Goal: Information Seeking & Learning: Learn about a topic

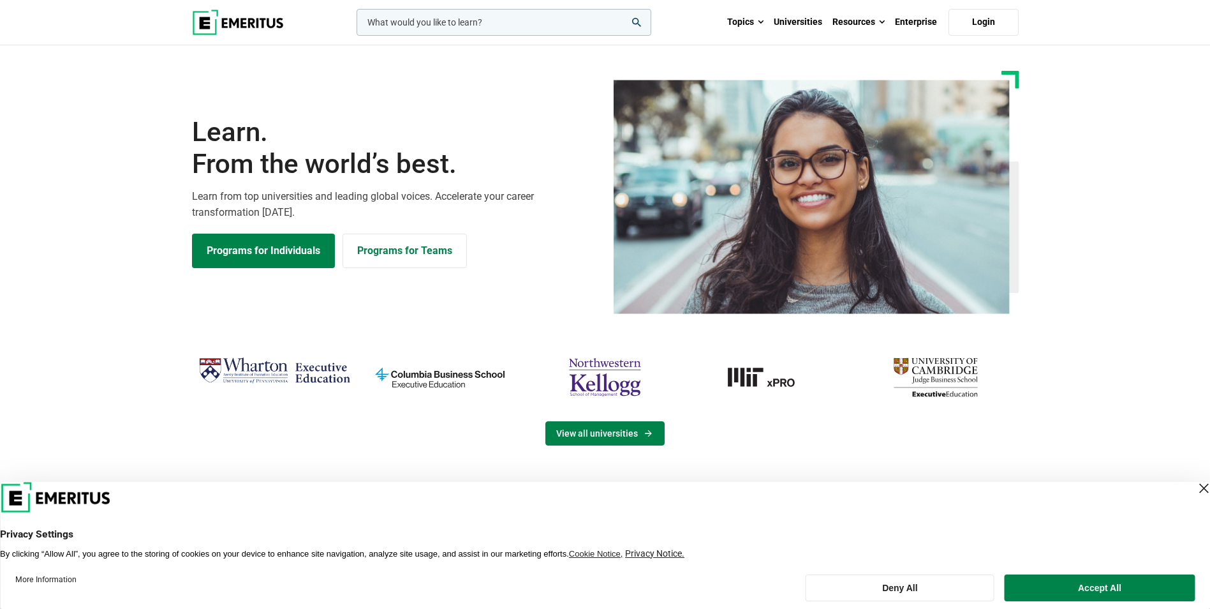
click at [635, 431] on link "View all universities" at bounding box center [604, 433] width 119 height 24
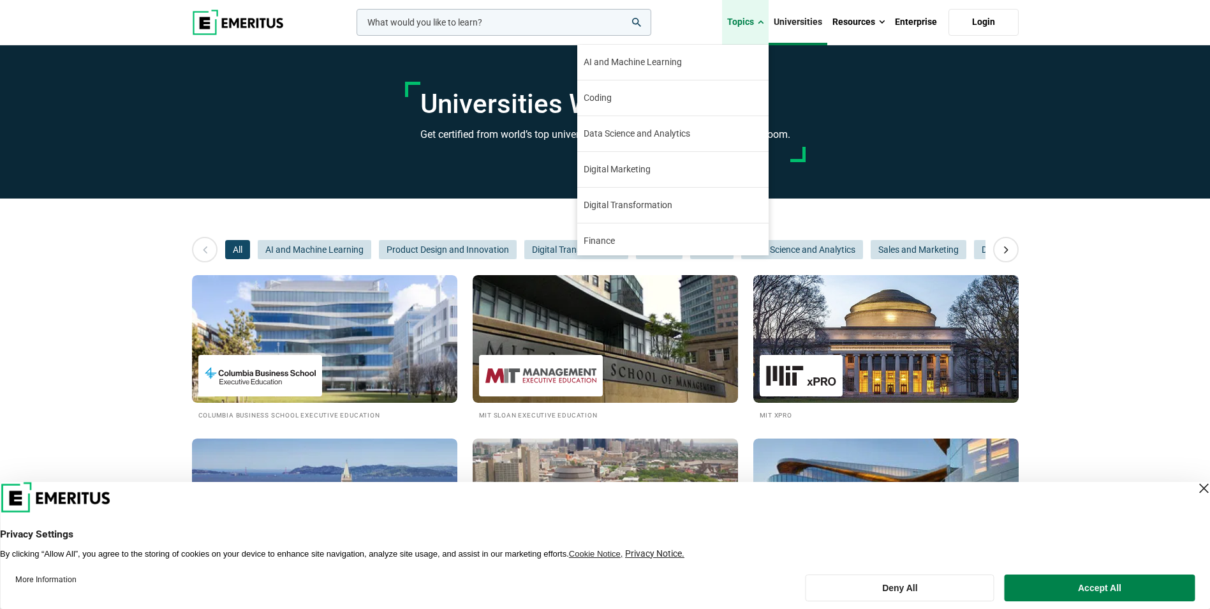
click at [758, 21] on link "Topics" at bounding box center [745, 22] width 47 height 45
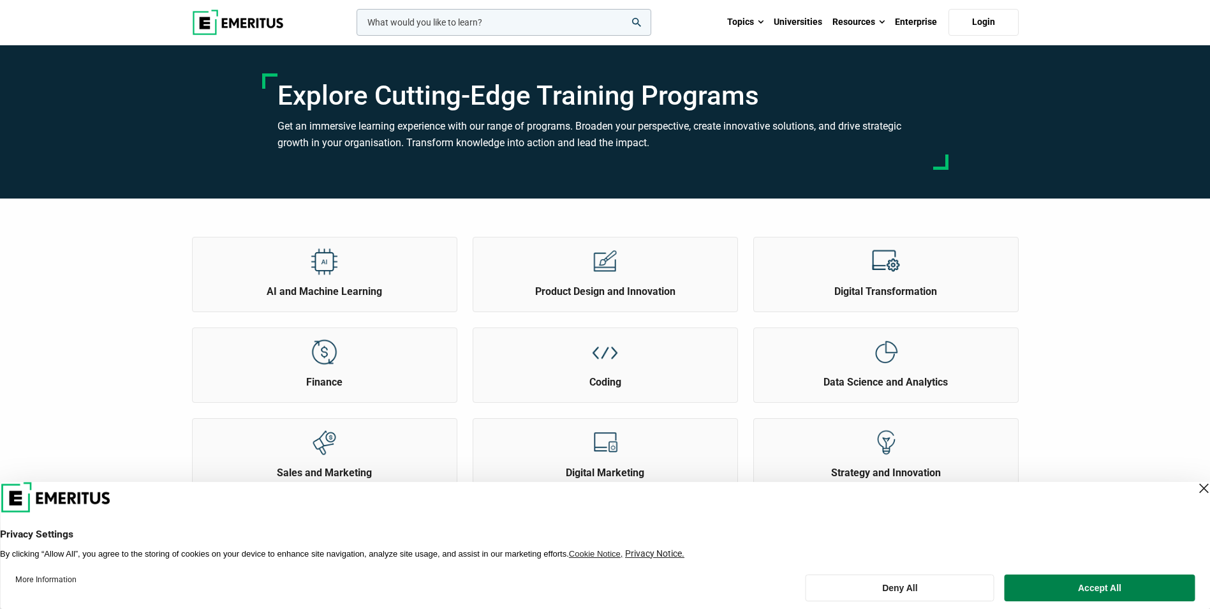
click at [1083, 300] on div "AI and Machine Learning Product Design and Innovation Finance" at bounding box center [605, 535] width 1210 height 674
click at [1081, 586] on button "Accept All" at bounding box center [1100, 587] width 190 height 27
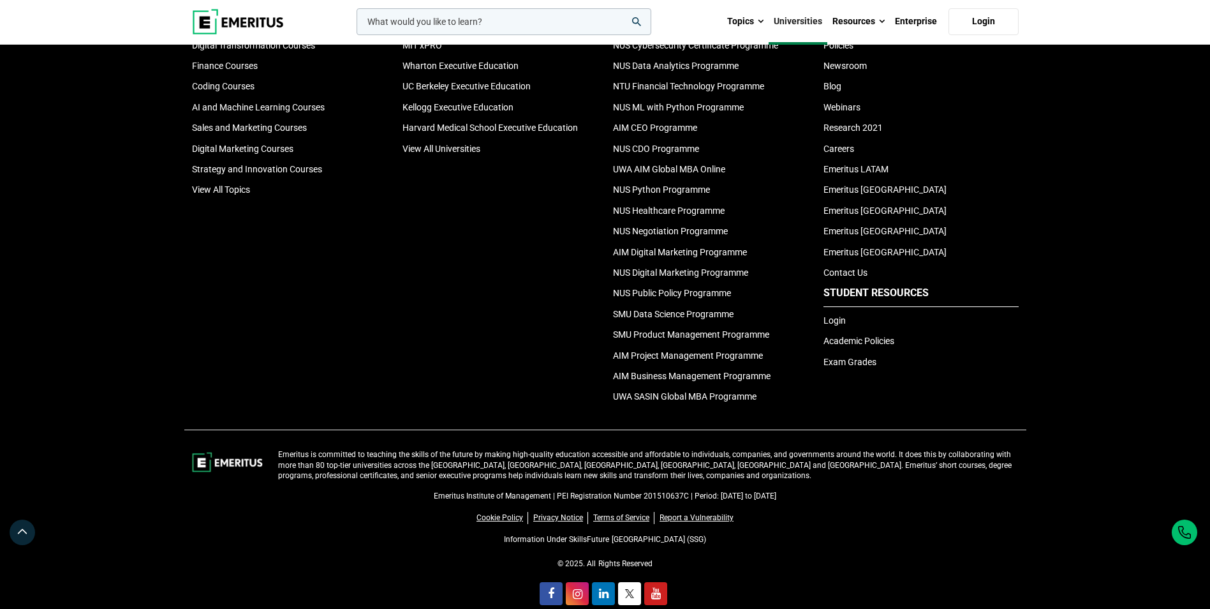
scroll to position [2811, 0]
